Goal: Information Seeking & Learning: Learn about a topic

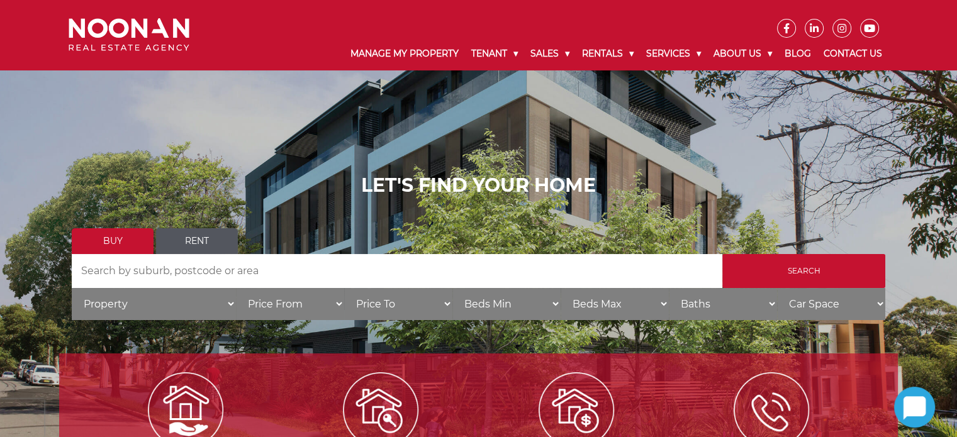
click at [149, 260] on input "Search by Address" at bounding box center [397, 271] width 651 height 34
drag, startPoint x: 149, startPoint y: 260, endPoint x: 490, endPoint y: 251, distance: 341.3
click at [490, 251] on ul "Buy Rent" at bounding box center [479, 241] width 814 height 26
click at [242, 270] on input "Search by Address" at bounding box center [397, 271] width 651 height 34
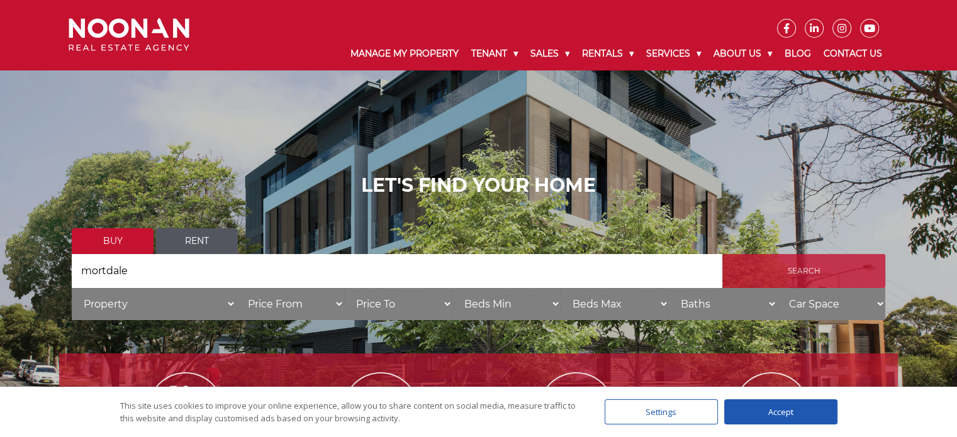
type input "mortdale"
click at [781, 277] on input "Search" at bounding box center [804, 271] width 163 height 34
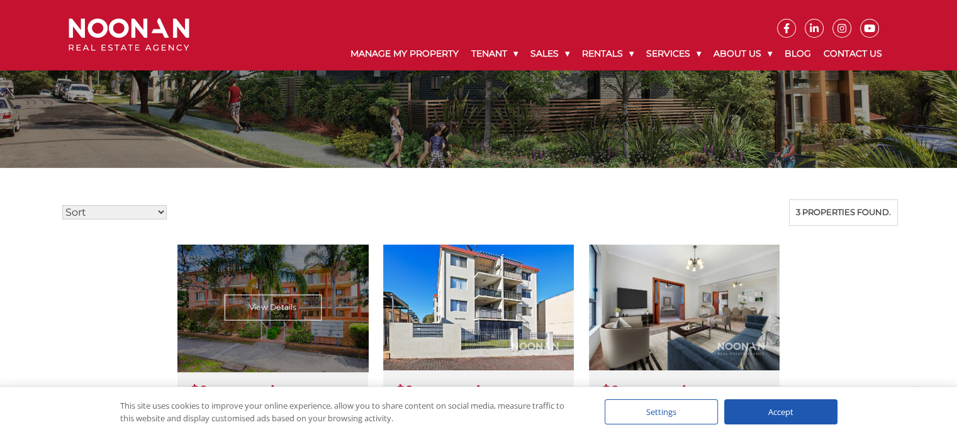
scroll to position [189, 0]
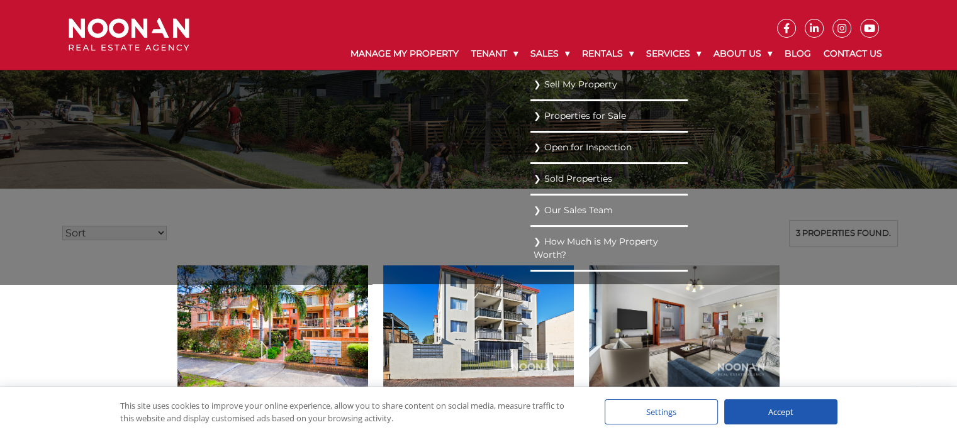
click at [593, 113] on link "Properties for Sale" at bounding box center [609, 116] width 151 height 17
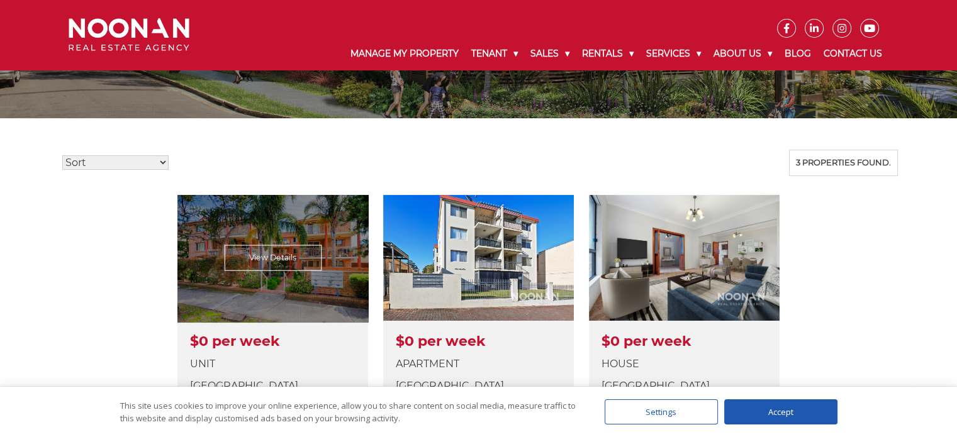
scroll to position [210, 0]
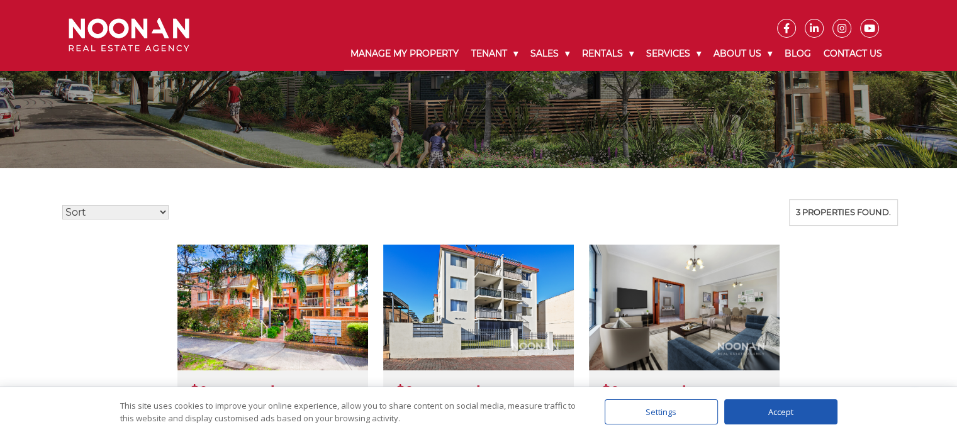
click at [429, 54] on link "Manage My Property" at bounding box center [404, 54] width 121 height 33
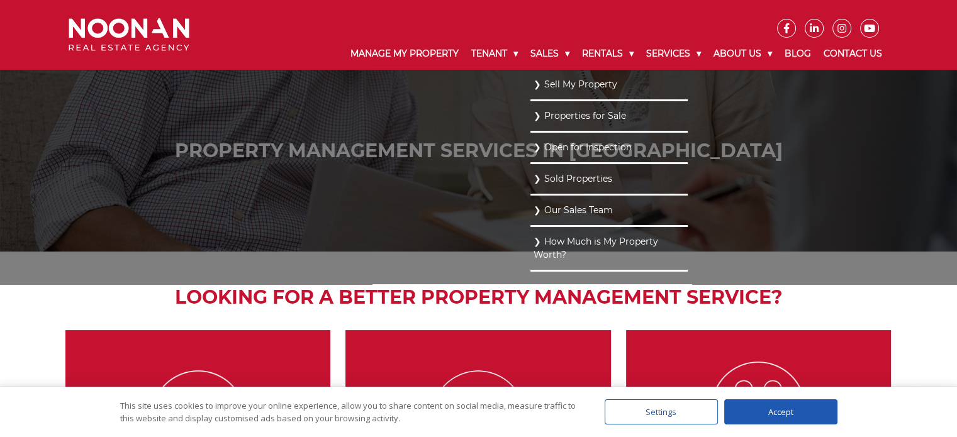
click at [589, 110] on link "Properties for Sale" at bounding box center [609, 116] width 151 height 17
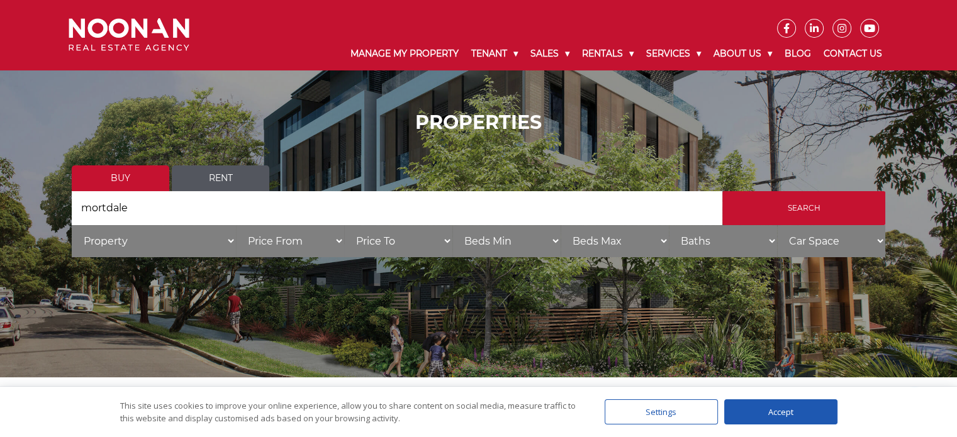
click at [697, 418] on div "Settings" at bounding box center [661, 412] width 113 height 25
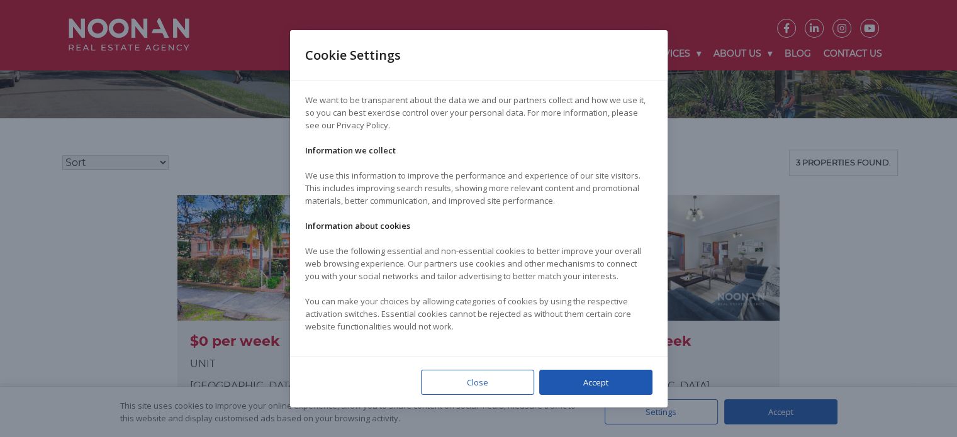
scroll to position [252, 0]
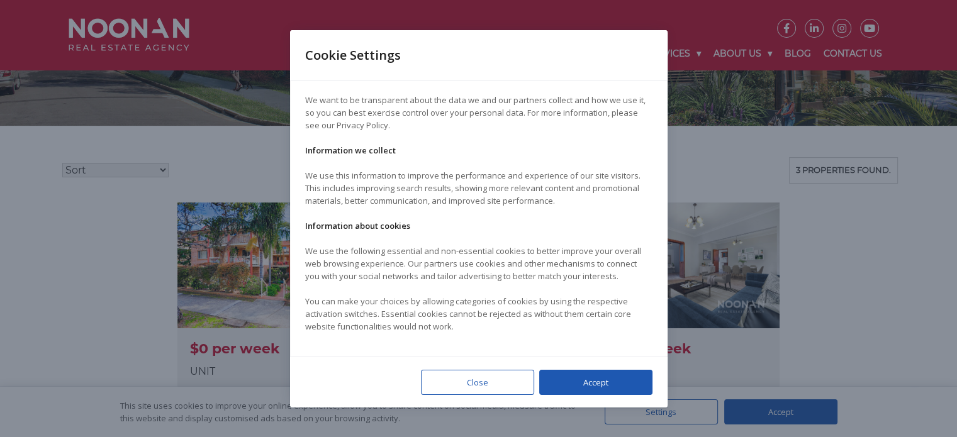
click at [730, 166] on div at bounding box center [478, 218] width 957 height 437
click at [116, 291] on div at bounding box center [478, 218] width 957 height 437
click at [471, 384] on div "Close" at bounding box center [477, 382] width 113 height 25
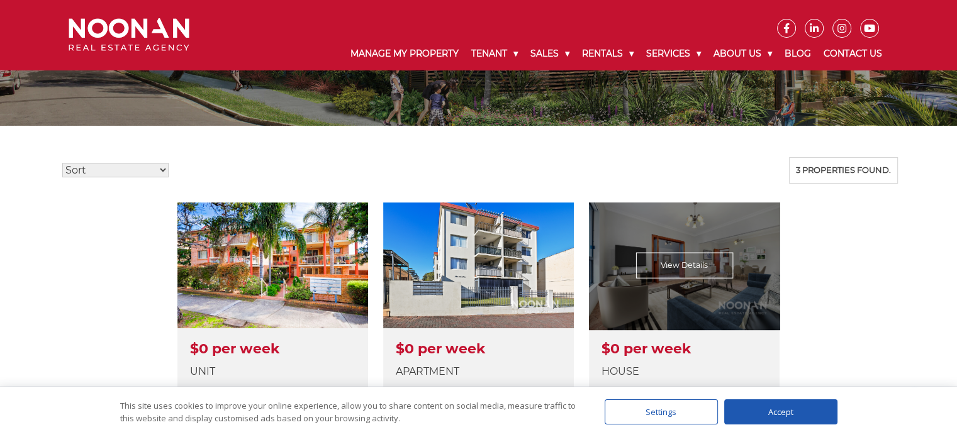
click at [684, 283] on link at bounding box center [684, 335] width 191 height 264
